Goal: Complete application form

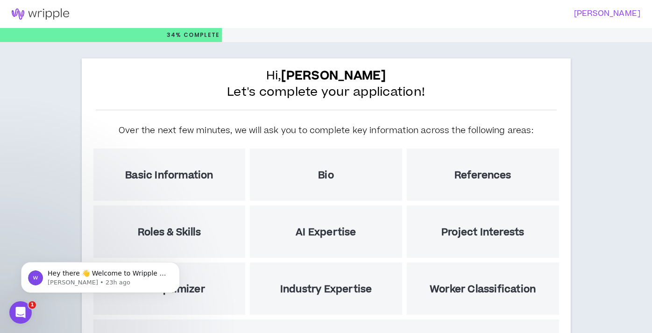
click at [194, 165] on div "Basic Information" at bounding box center [169, 174] width 152 height 52
click at [191, 177] on h5 "Basic Information" at bounding box center [169, 175] width 88 height 12
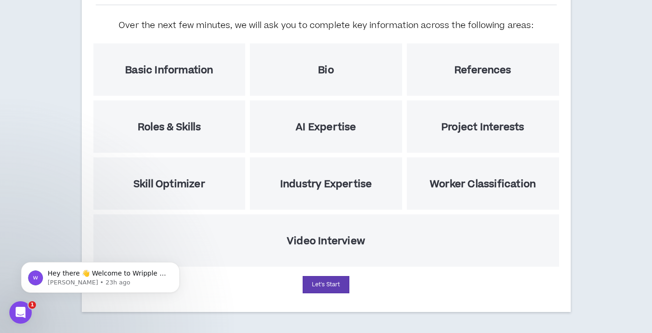
scroll to position [105, 0]
click at [318, 286] on button "Let's Start" at bounding box center [326, 284] width 47 height 17
select select "*"
select select "US"
select select "*******"
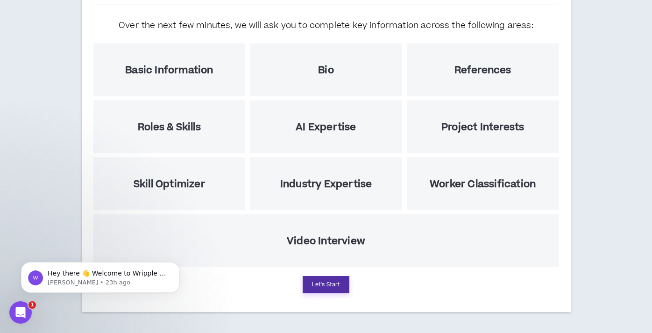
select select "*"
select select "**********"
select select "***"
select select "**********"
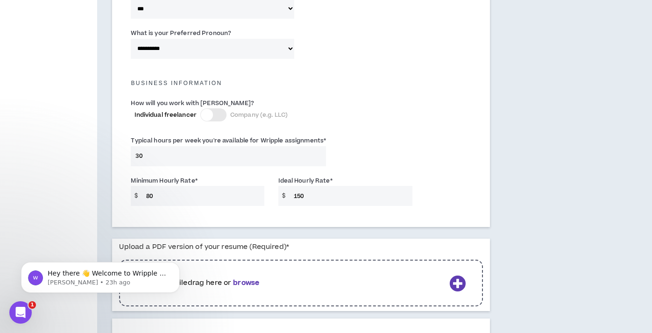
scroll to position [604, 0]
click at [156, 153] on input "30" at bounding box center [228, 155] width 195 height 20
click at [189, 196] on input "80" at bounding box center [202, 194] width 123 height 20
type input "8"
type input "55"
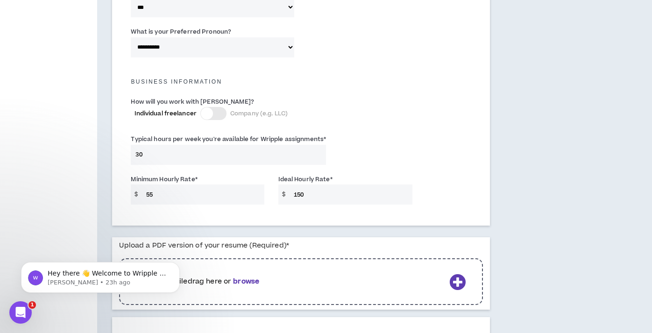
click at [311, 192] on input "150" at bounding box center [350, 194] width 123 height 20
type input "1"
click at [214, 195] on input "55" at bounding box center [202, 194] width 123 height 20
click at [311, 192] on input "Ideal Hourly Rate *" at bounding box center [350, 194] width 123 height 20
type input "120"
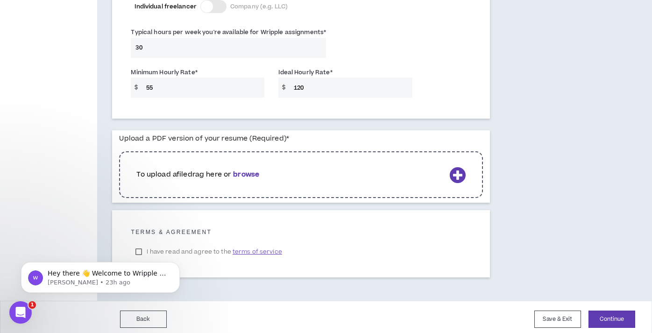
scroll to position [712, 0]
click at [251, 168] on b "browse" at bounding box center [246, 173] width 26 height 10
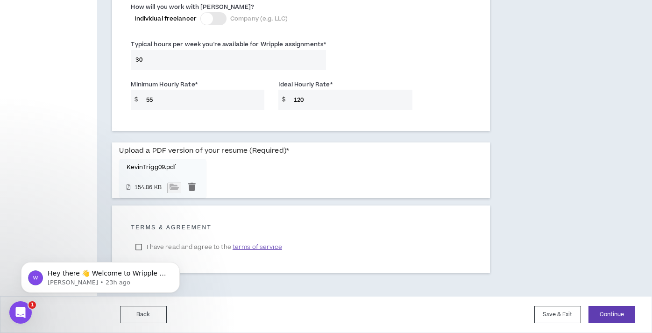
scroll to position [696, 0]
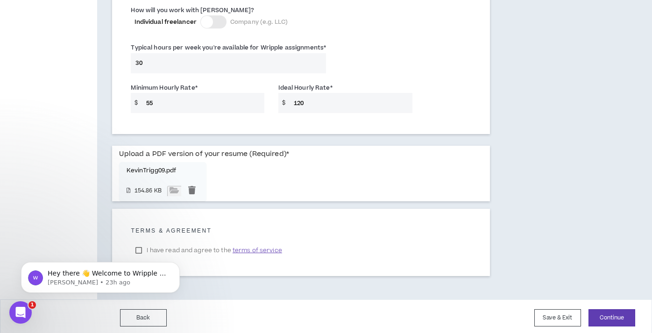
click at [140, 247] on div "Hey there 👋 Welcome to Wripple 🙌 Take a look around! If you have any questions,…" at bounding box center [100, 234] width 172 height 117
click at [138, 246] on div "Hey there 👋 Welcome to Wripple 🙌 Take a look around! If you have any questions,…" at bounding box center [100, 234] width 172 height 117
click at [138, 249] on body "Hey there 👋 Welcome to Wripple 🙌 Take a look around! If you have any questions,…" at bounding box center [100, 275] width 179 height 58
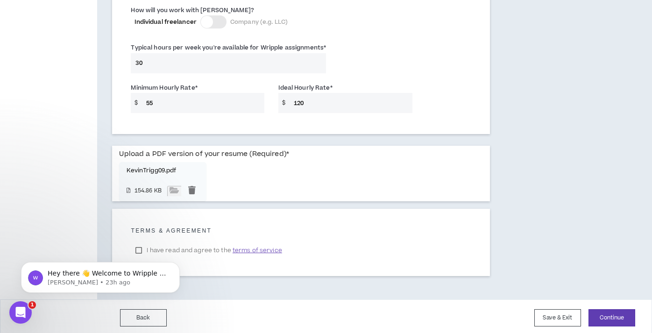
click at [241, 250] on span "terms of service" at bounding box center [256, 250] width 49 height 9
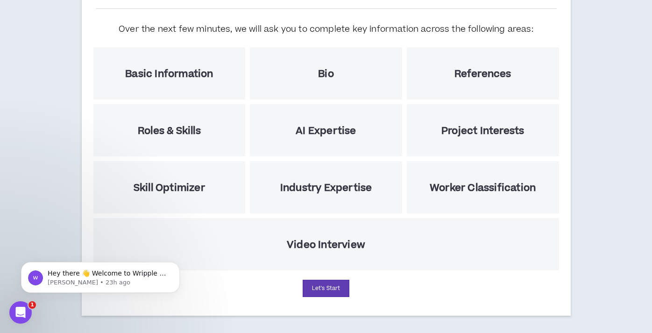
scroll to position [105, 0]
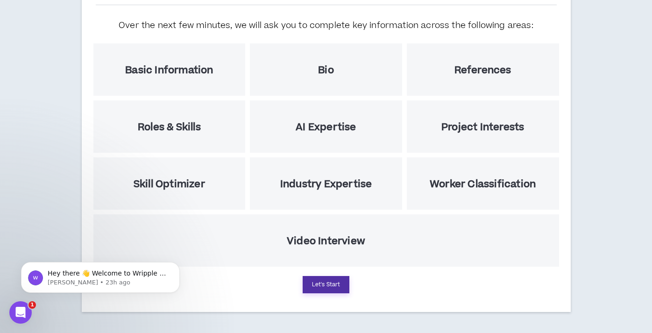
click at [328, 286] on button "Let's Start" at bounding box center [326, 284] width 47 height 17
select select "*"
select select "US"
select select "*******"
select select "*"
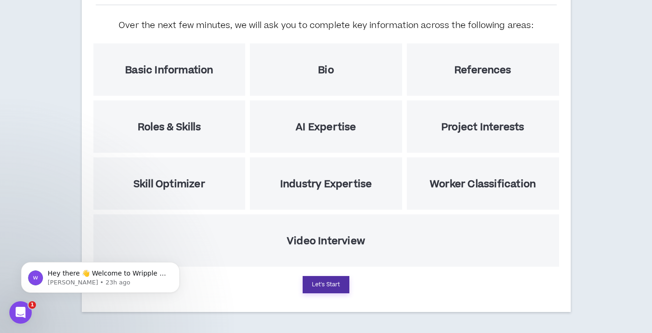
select select "**********"
select select "***"
select select "**********"
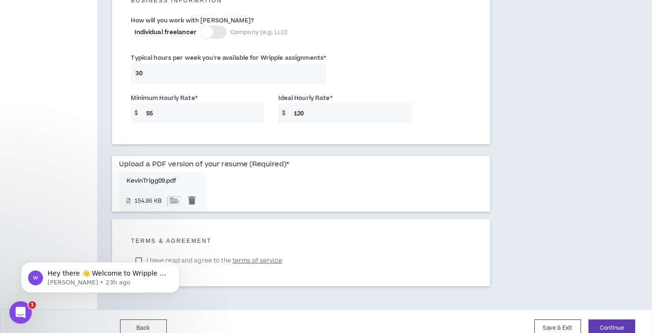
scroll to position [696, 0]
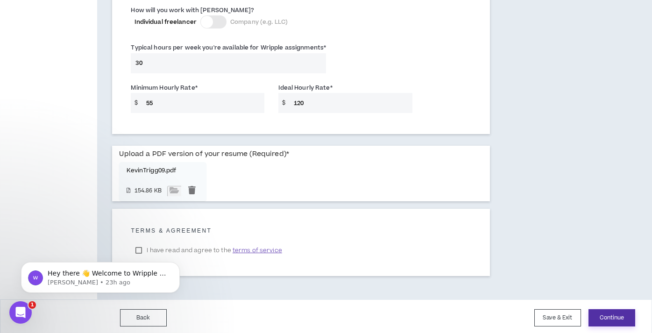
click at [615, 317] on button "Continue" at bounding box center [611, 317] width 47 height 17
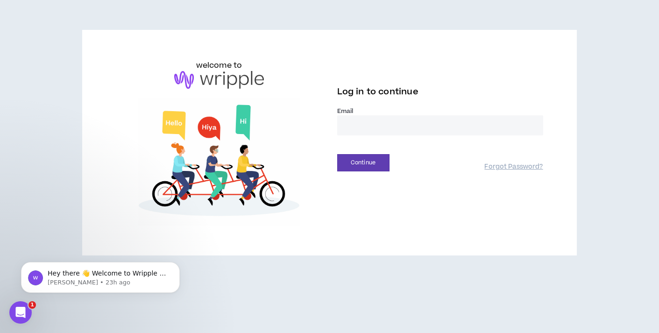
type input "**********"
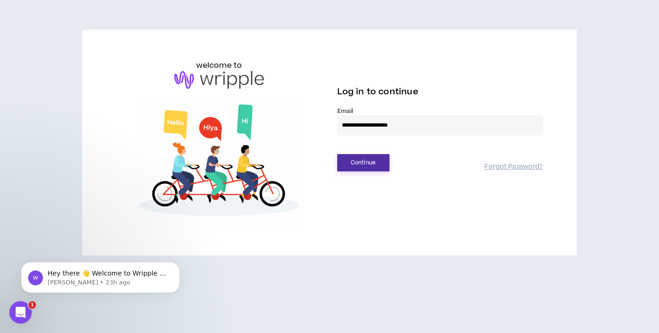
click at [374, 160] on button "Continue" at bounding box center [363, 162] width 52 height 17
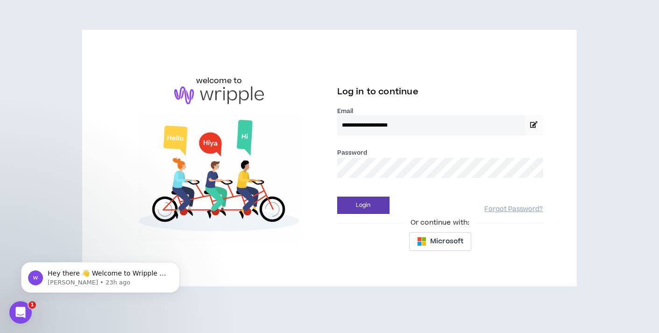
click at [350, 232] on div "Microsoft" at bounding box center [440, 241] width 206 height 19
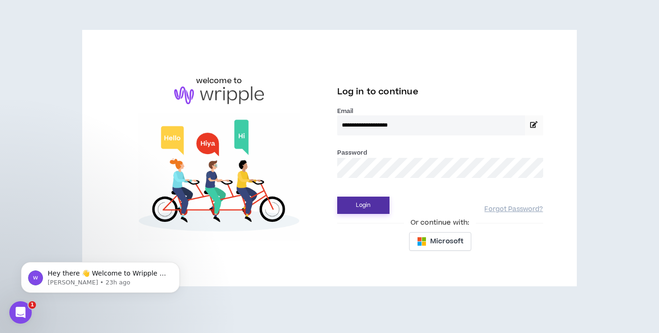
click at [371, 205] on button "Login" at bounding box center [363, 205] width 52 height 17
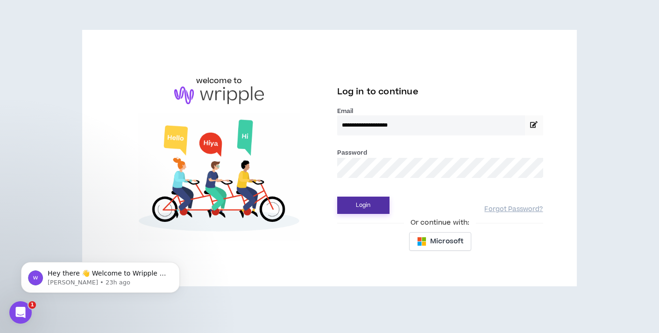
click at [361, 204] on button "Login" at bounding box center [363, 205] width 52 height 17
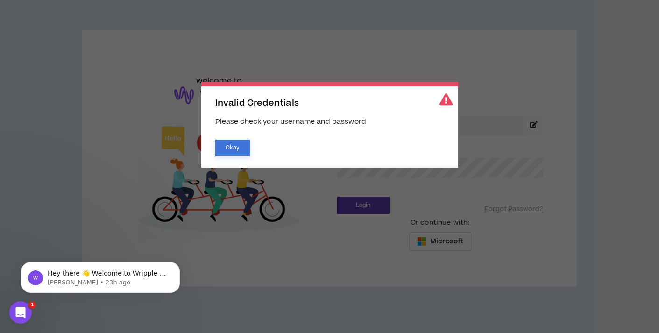
click at [242, 149] on button "Okay" at bounding box center [232, 148] width 35 height 16
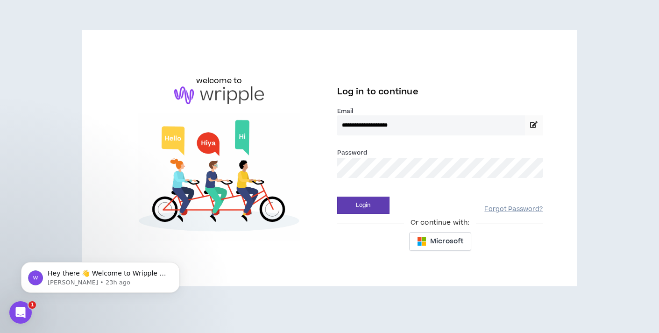
click at [508, 205] on link "Forgot Password?" at bounding box center [513, 209] width 58 height 9
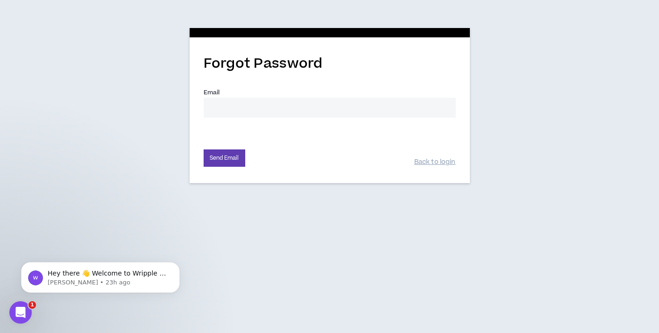
click at [286, 107] on input "Email *" at bounding box center [330, 108] width 252 height 20
type input "[EMAIL_ADDRESS][DOMAIN_NAME]"
click at [232, 153] on button "Send Email" at bounding box center [225, 157] width 42 height 17
